Goal: Information Seeking & Learning: Learn about a topic

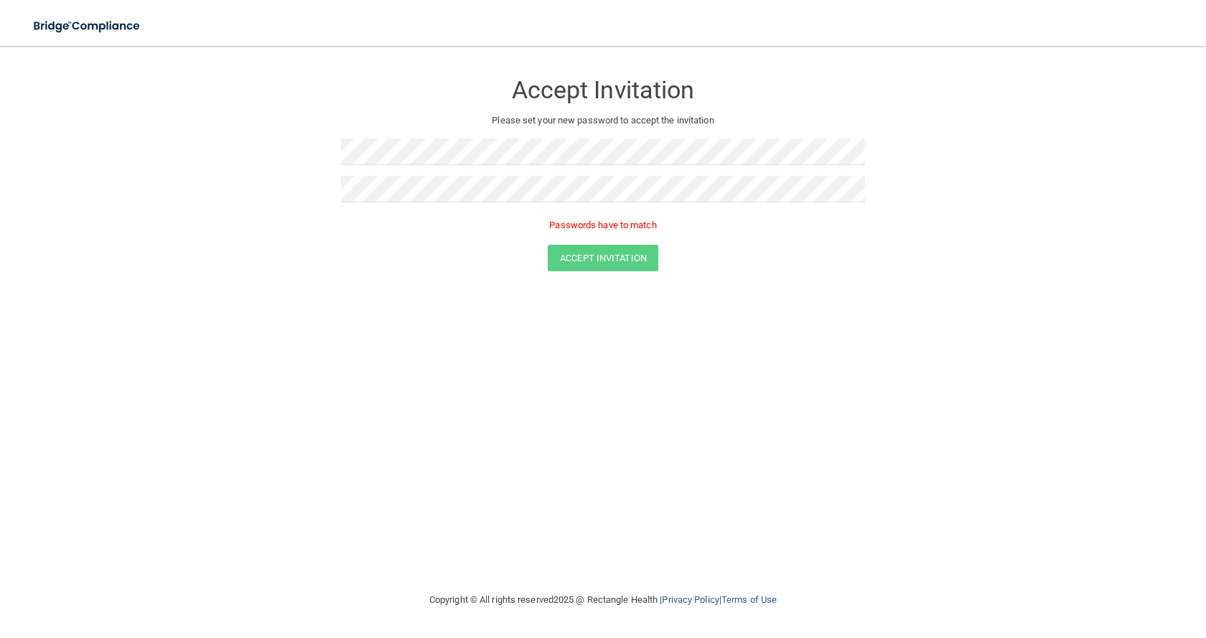
click at [271, 246] on div "Accept Invitation" at bounding box center [603, 258] width 1170 height 27
click at [284, 178] on form "Accept Invitation Please set your new password to accept the invitation Passwor…" at bounding box center [603, 174] width 1148 height 228
click at [607, 243] on button "Accept Invitation" at bounding box center [603, 237] width 111 height 27
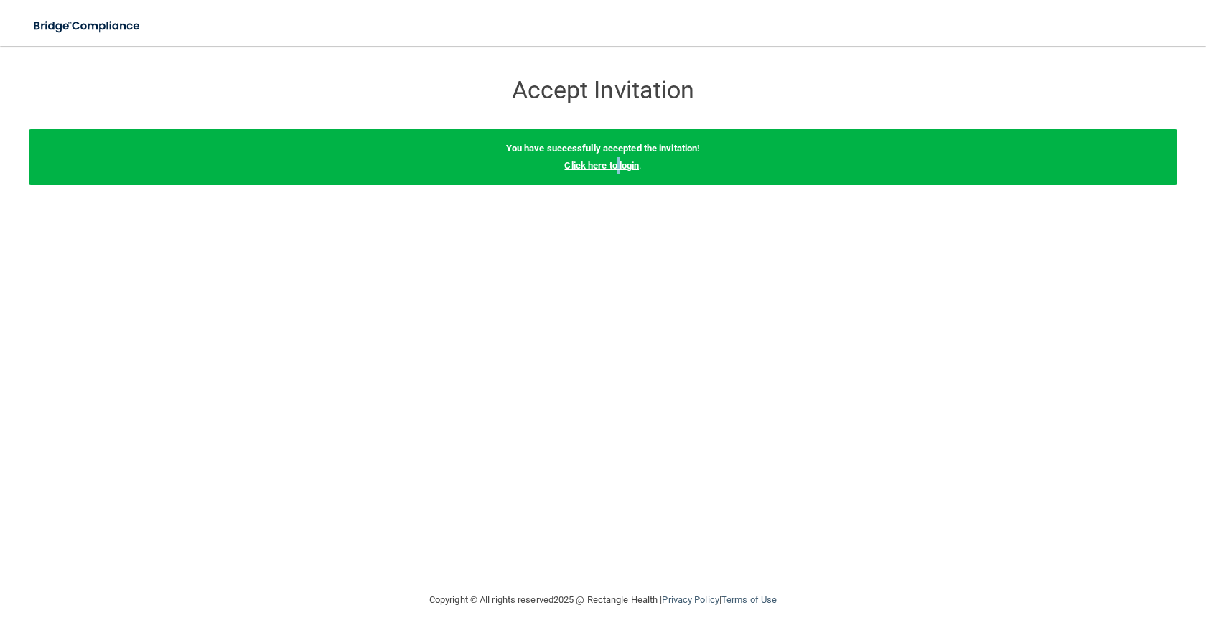
click at [617, 168] on link "Click here to login" at bounding box center [601, 165] width 75 height 11
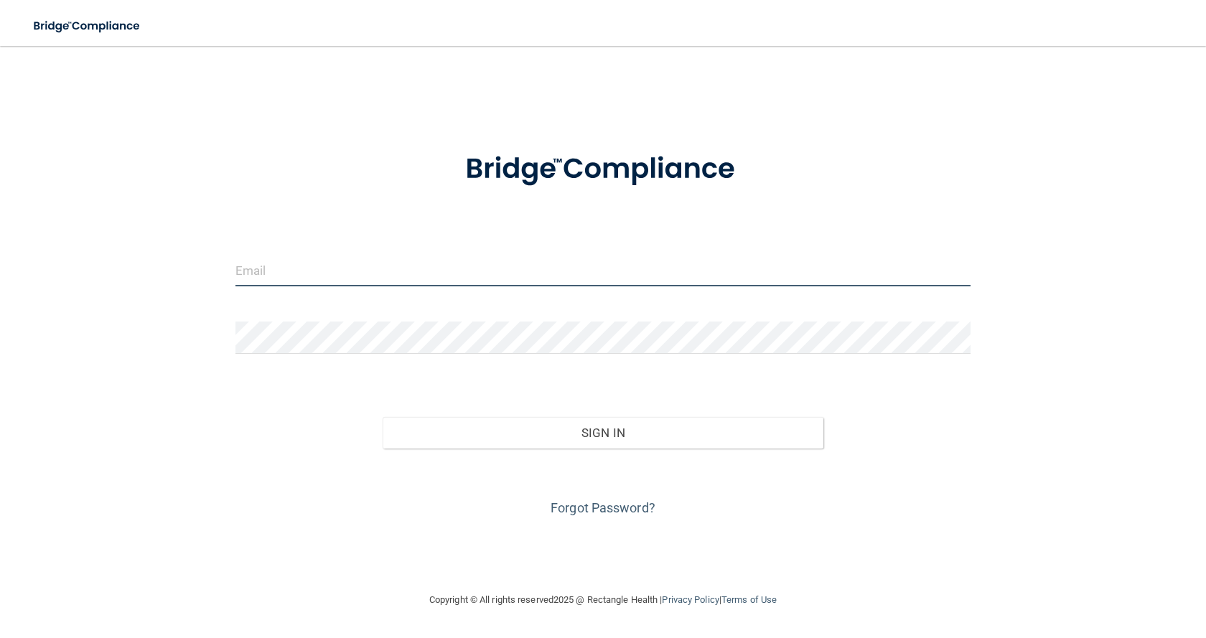
click at [261, 276] on input "email" at bounding box center [602, 270] width 735 height 32
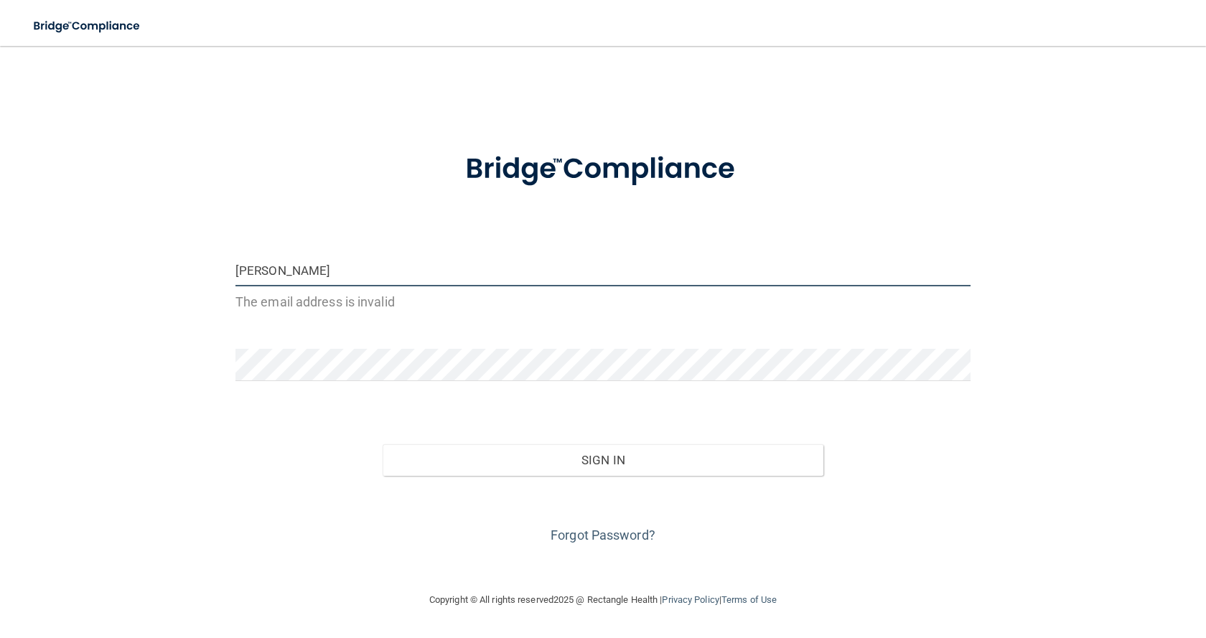
type input "[EMAIL_ADDRESS][DOMAIN_NAME]"
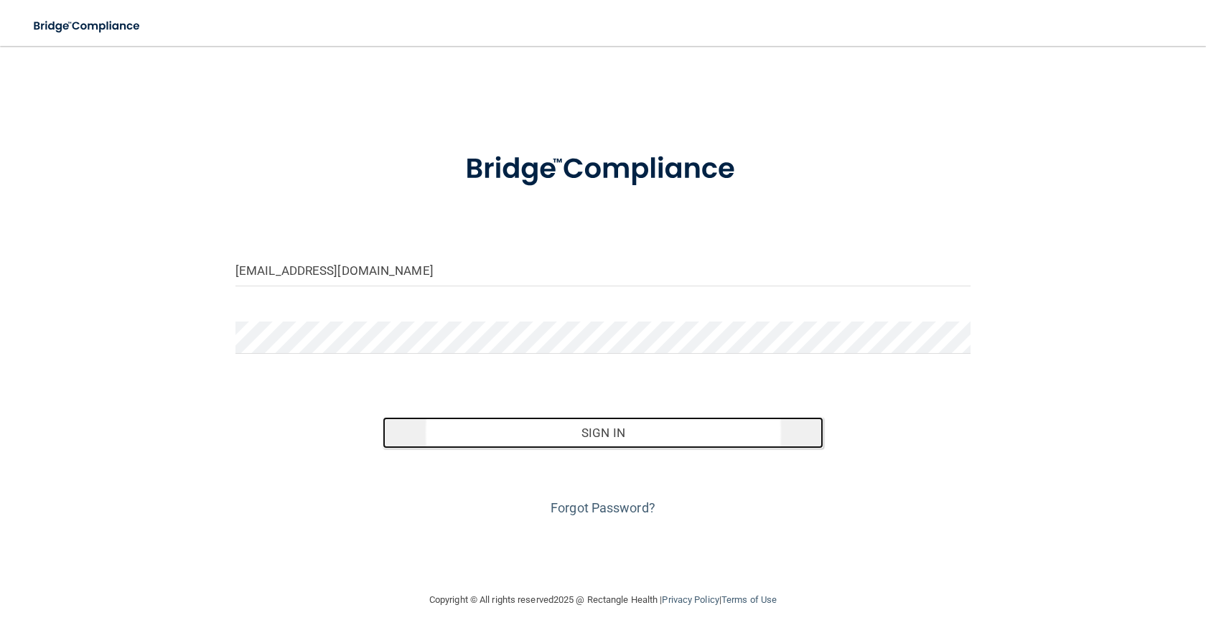
click at [602, 436] on button "Sign In" at bounding box center [603, 433] width 441 height 32
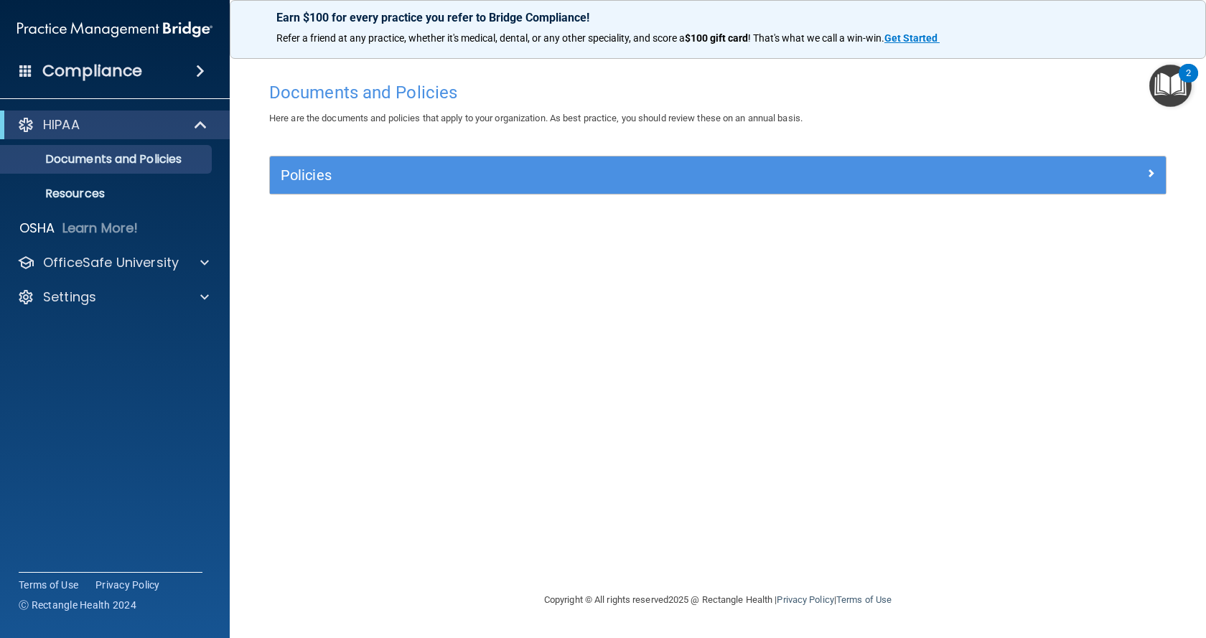
click at [100, 115] on div "HIPAA" at bounding box center [115, 125] width 230 height 29
click at [199, 128] on span at bounding box center [202, 124] width 12 height 17
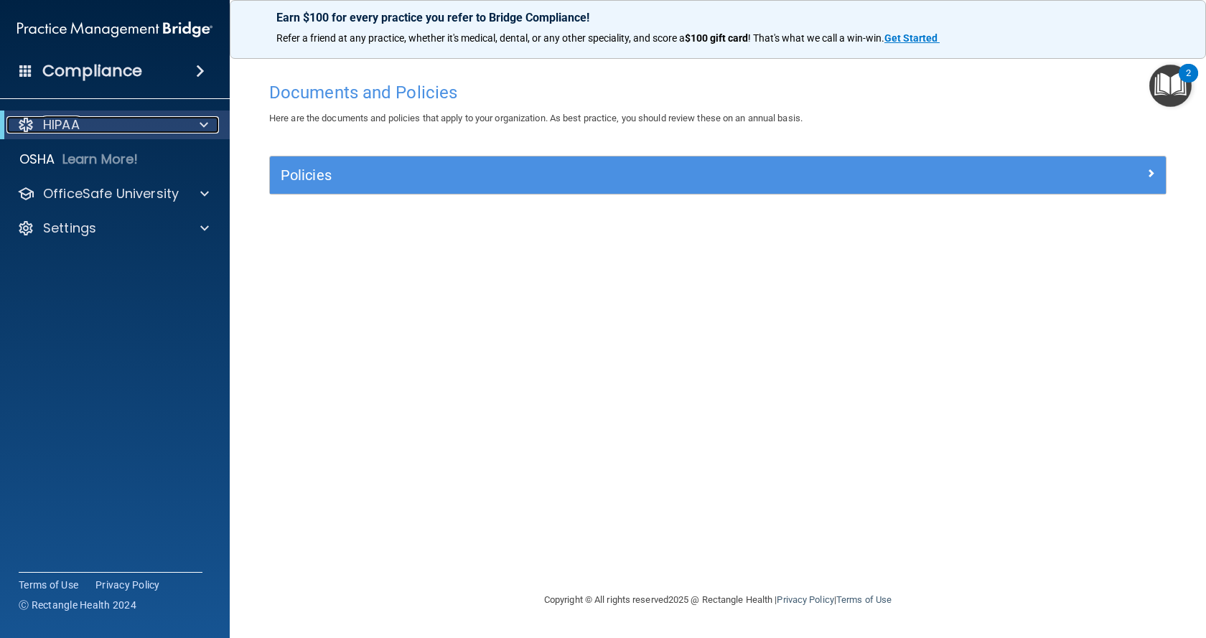
click at [200, 128] on span at bounding box center [204, 124] width 9 height 17
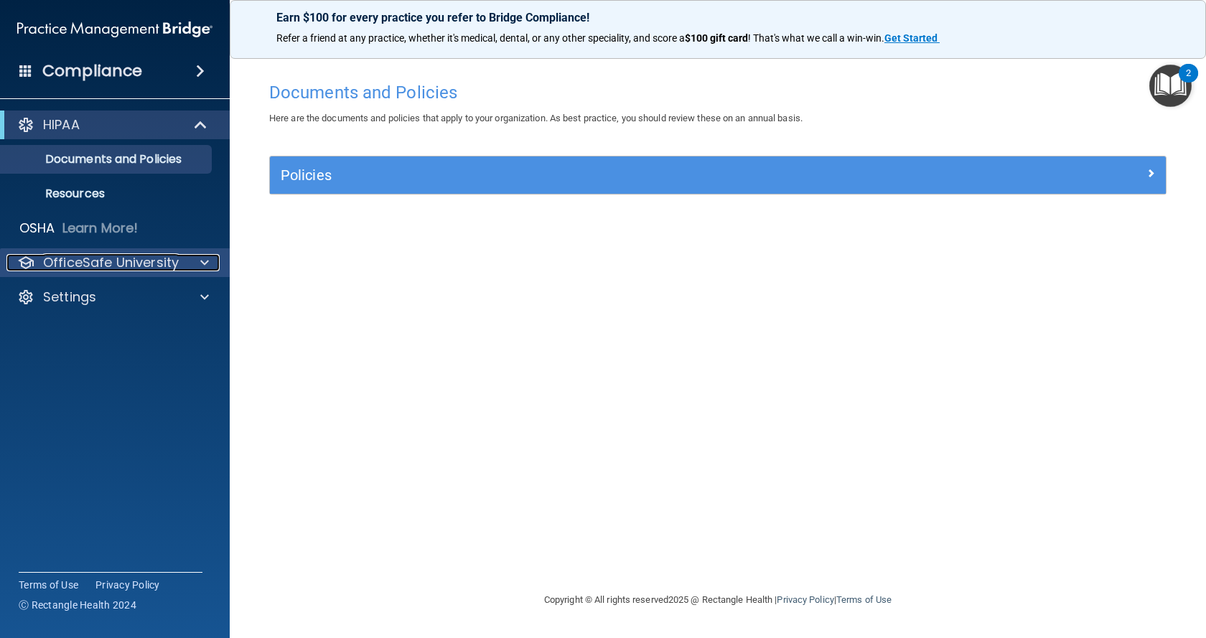
click at [93, 263] on p "OfficeSafe University" at bounding box center [111, 262] width 136 height 17
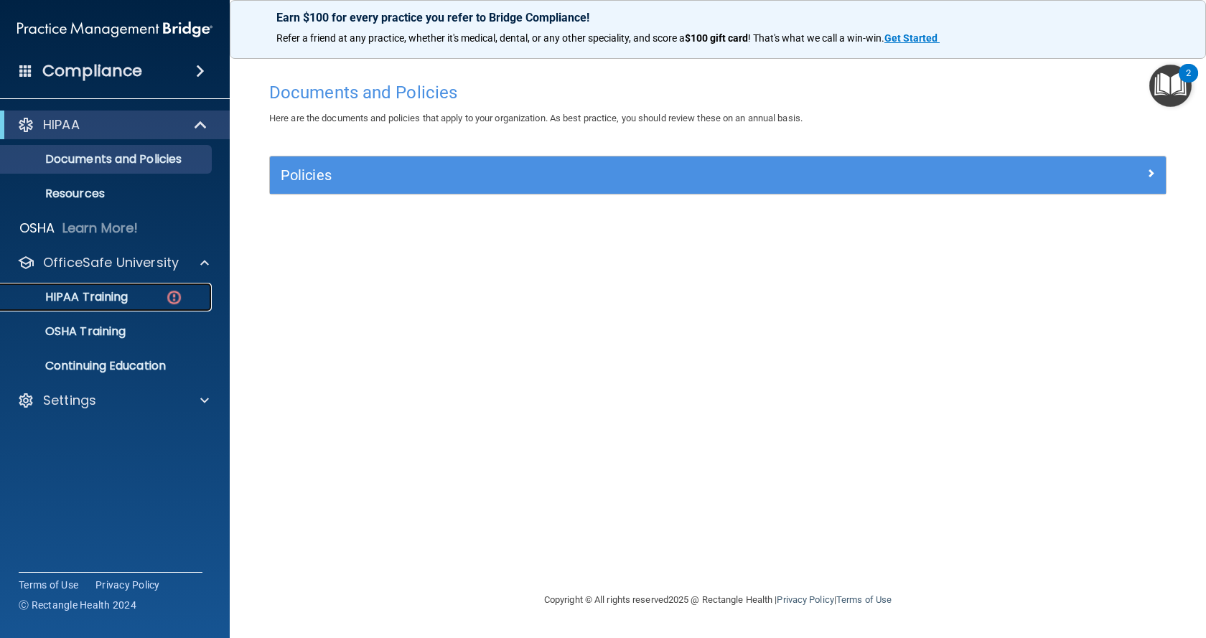
click at [91, 299] on p "HIPAA Training" at bounding box center [68, 297] width 118 height 14
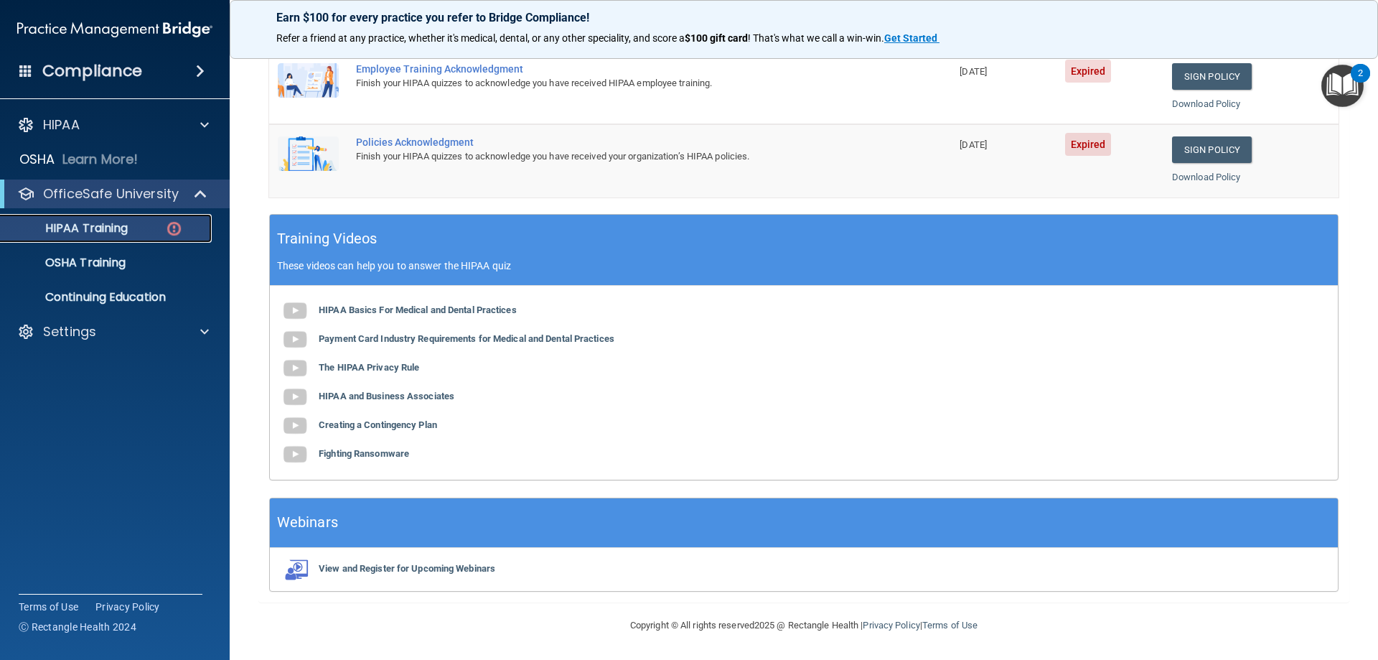
scroll to position [421, 0]
click at [291, 310] on img at bounding box center [295, 310] width 29 height 29
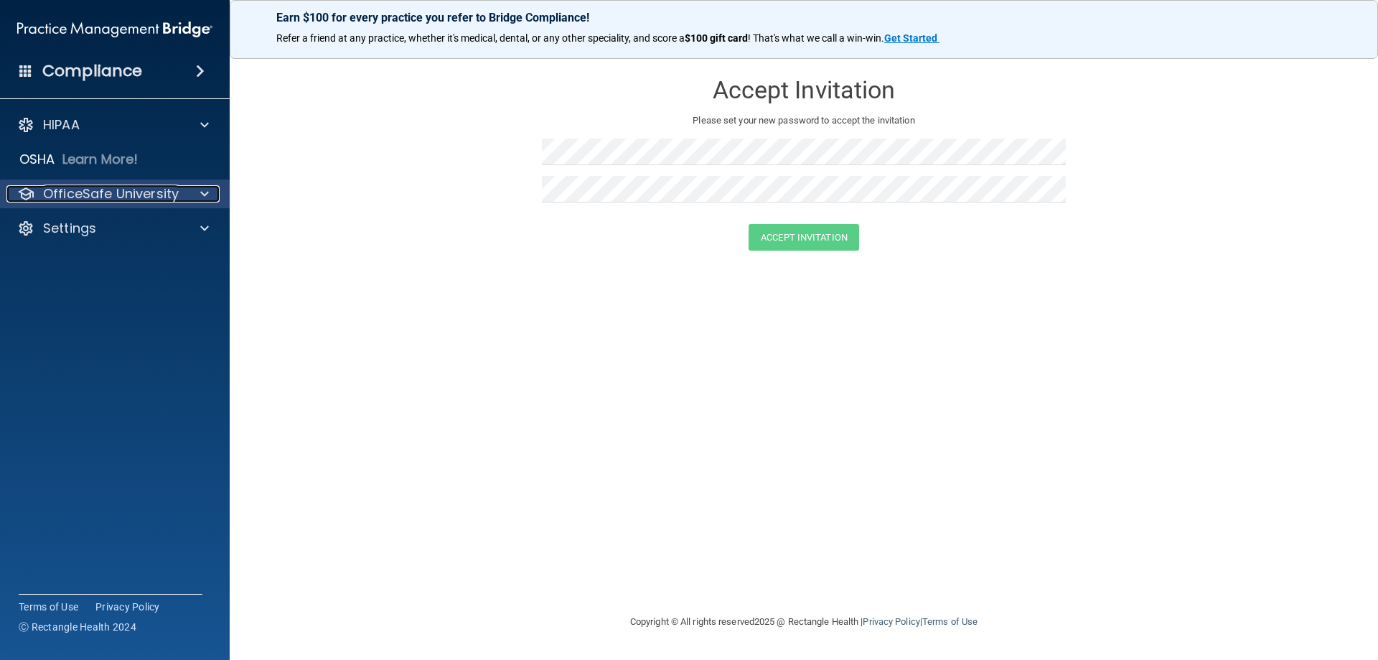
click at [70, 193] on p "OfficeSafe University" at bounding box center [111, 193] width 136 height 17
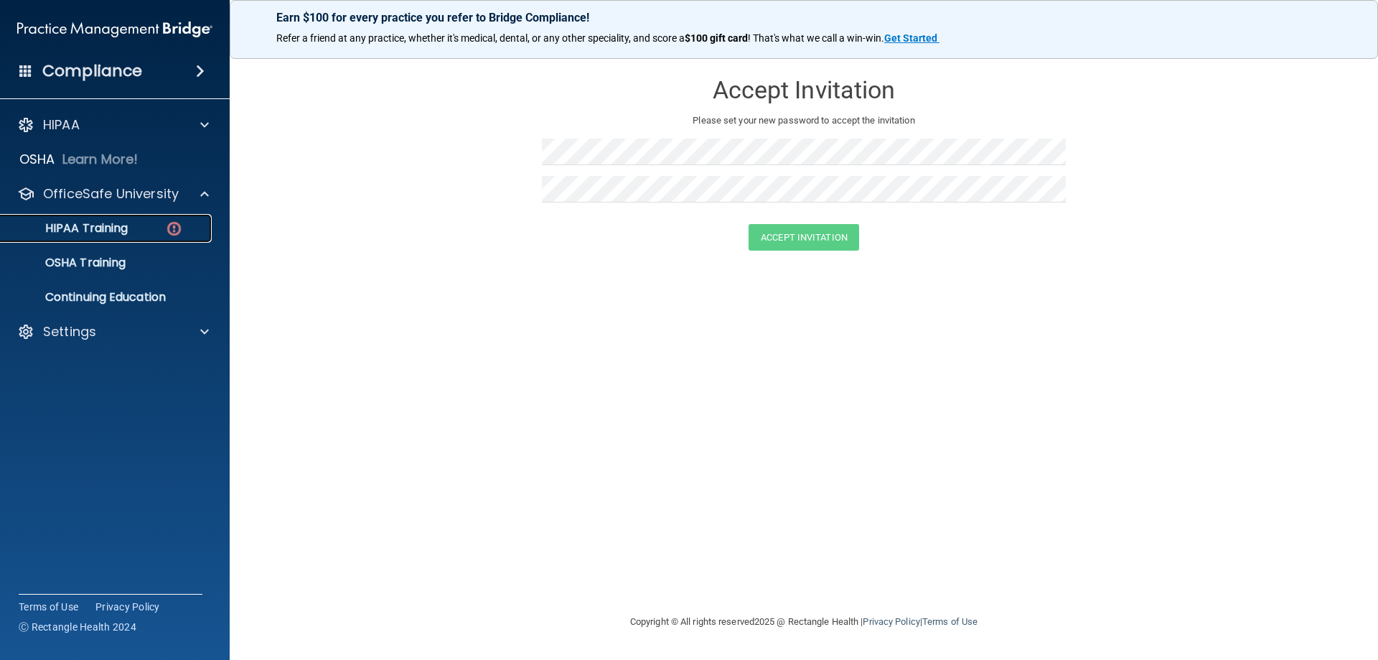
click at [74, 225] on p "HIPAA Training" at bounding box center [68, 228] width 118 height 14
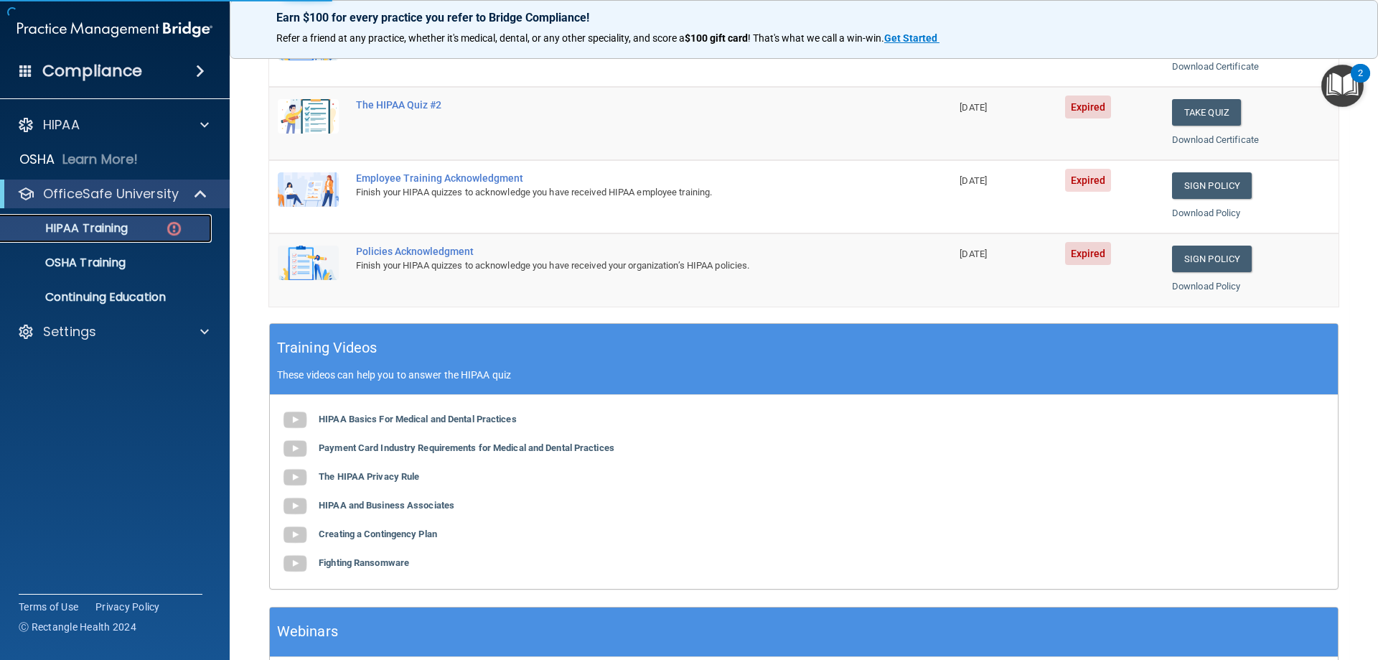
scroll to position [330, 0]
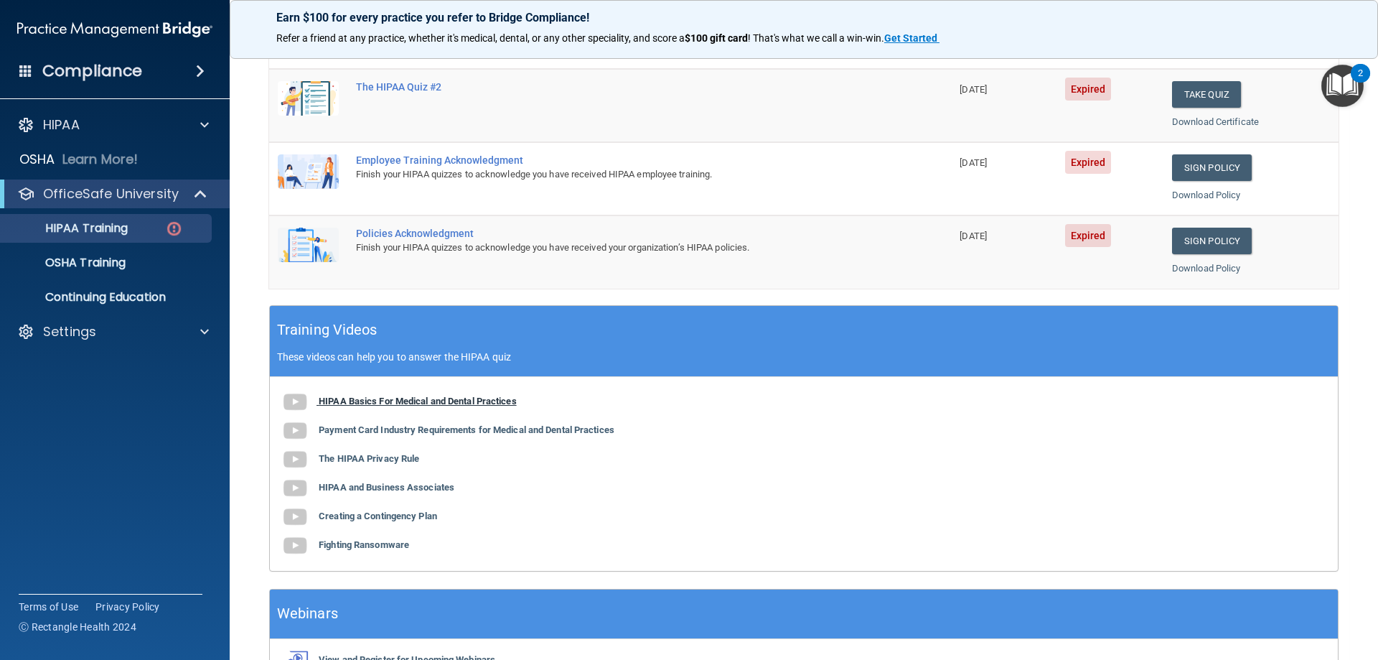
click at [295, 403] on img at bounding box center [295, 402] width 29 height 29
click at [57, 337] on p "Settings" at bounding box center [69, 331] width 53 height 17
click at [58, 395] on p "Sign Out" at bounding box center [107, 400] width 196 height 14
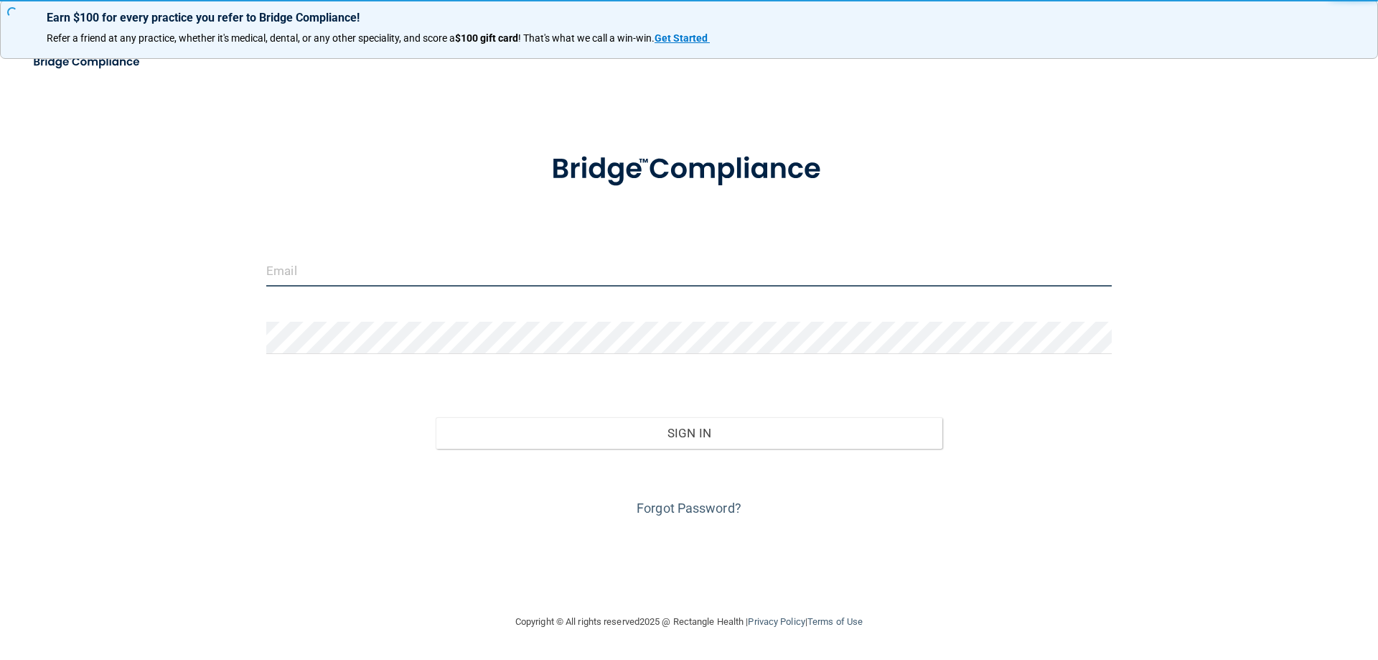
type input "[EMAIL_ADDRESS][DOMAIN_NAME]"
